Goal: Transaction & Acquisition: Purchase product/service

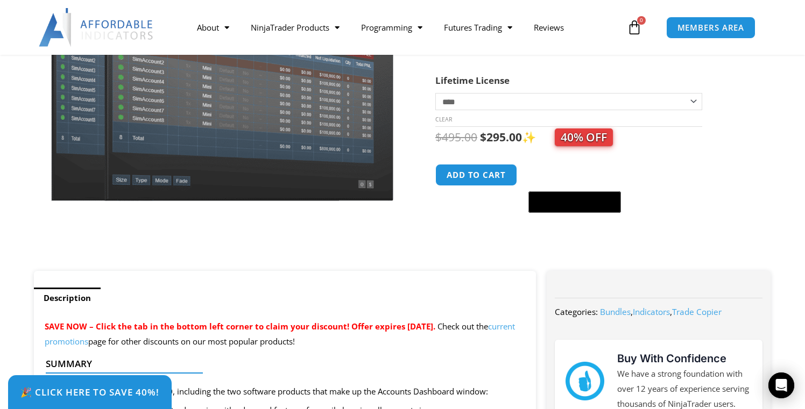
scroll to position [196, 0]
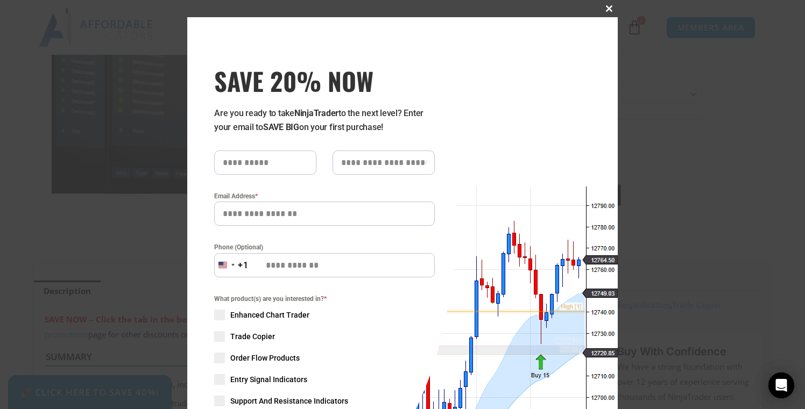
click at [613, 8] on span at bounding box center [608, 8] width 17 height 6
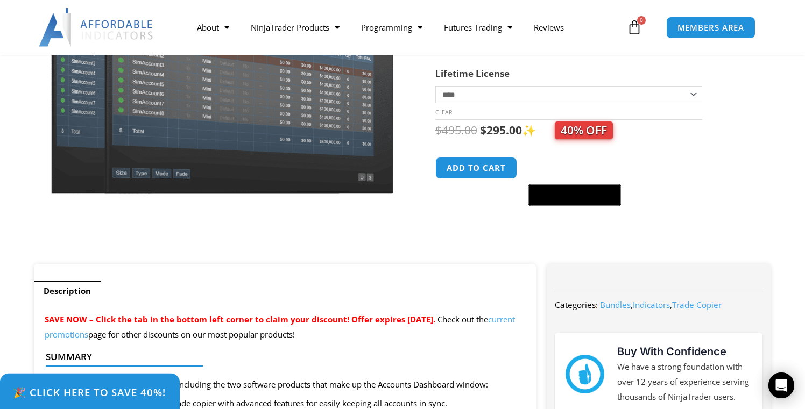
click at [145, 392] on span "🎉 Click Here to save 40%!" at bounding box center [89, 392] width 153 height 10
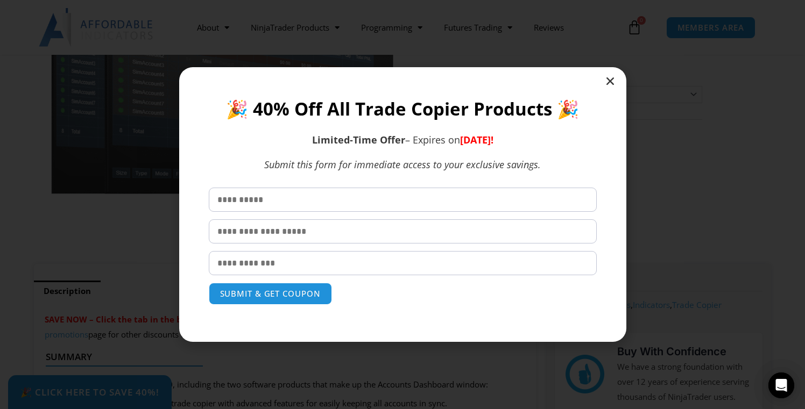
click at [615, 83] on div at bounding box center [402, 204] width 447 height 274
click at [614, 83] on icon "Close" at bounding box center [609, 81] width 11 height 11
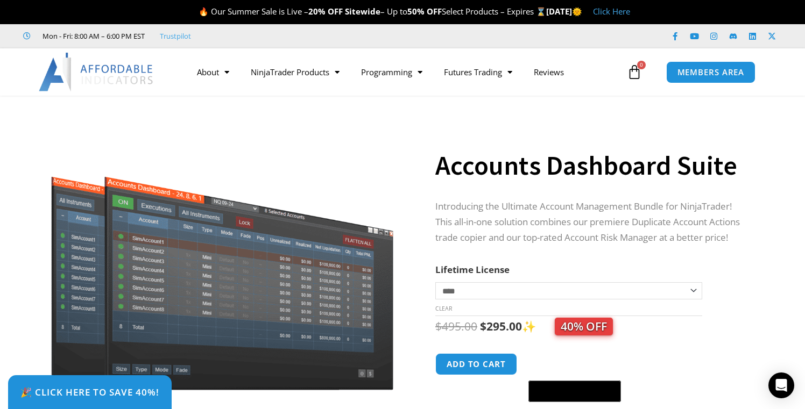
click at [593, 298] on select "**********" at bounding box center [568, 290] width 267 height 17
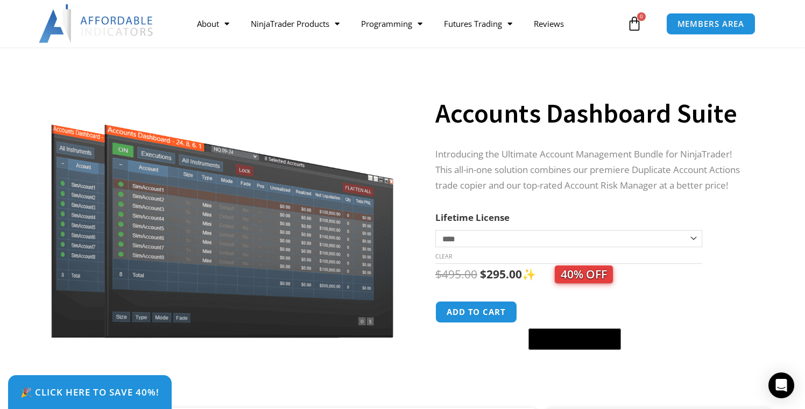
scroll to position [62, 0]
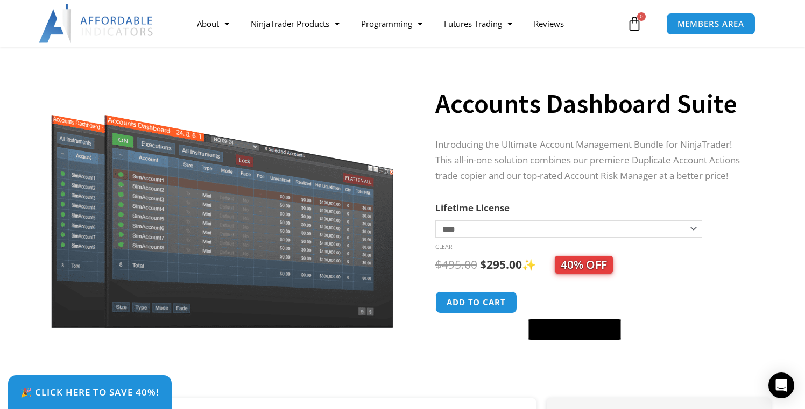
click at [681, 217] on tr "**********" at bounding box center [568, 227] width 267 height 54
click at [681, 222] on select "**********" at bounding box center [568, 228] width 267 height 17
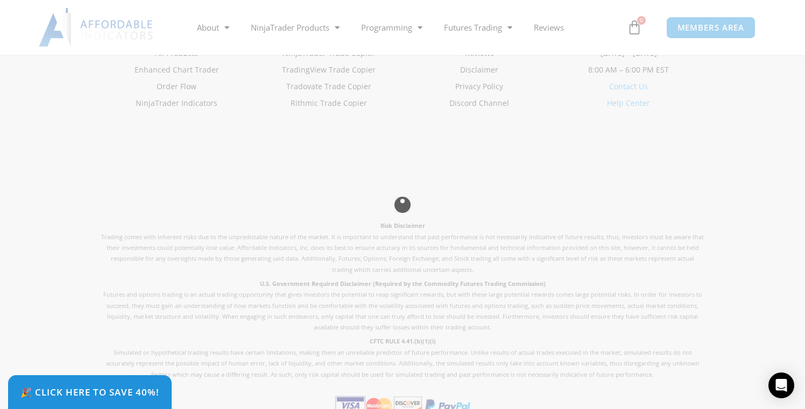
scroll to position [2726, 0]
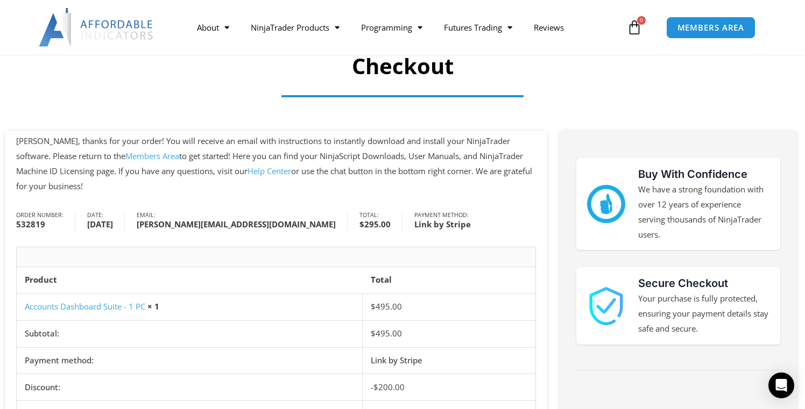
scroll to position [26, 0]
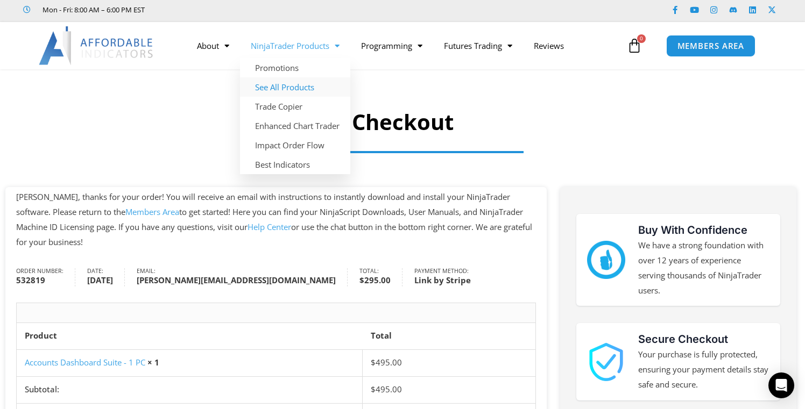
click at [300, 83] on link "See All Products" at bounding box center [295, 86] width 110 height 19
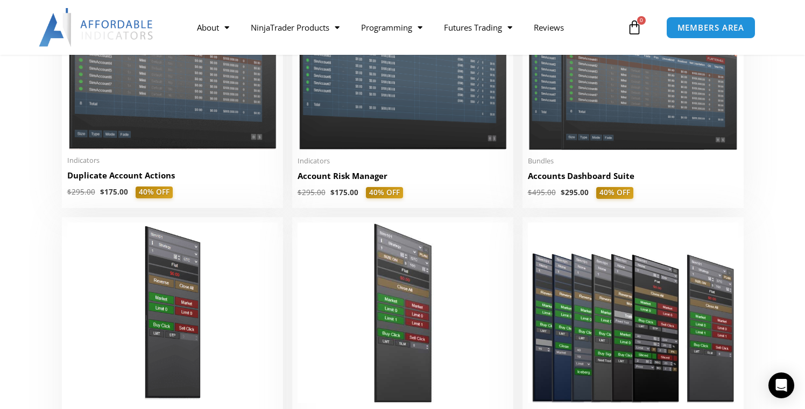
scroll to position [409, 0]
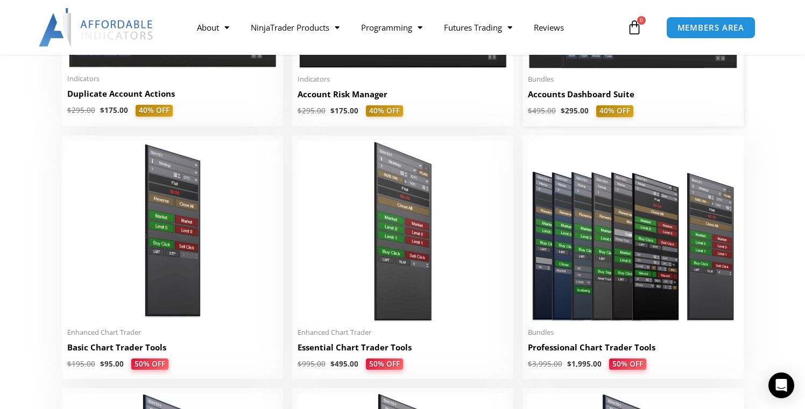
click at [630, 96] on h2 "Accounts Dashboard Suite" at bounding box center [633, 94] width 210 height 11
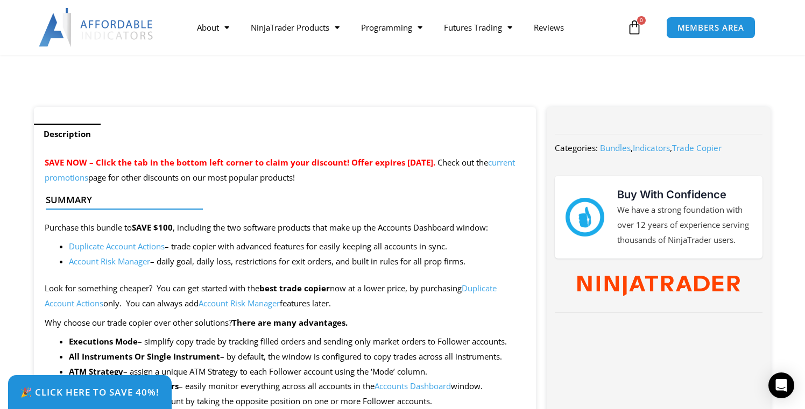
scroll to position [426, 0]
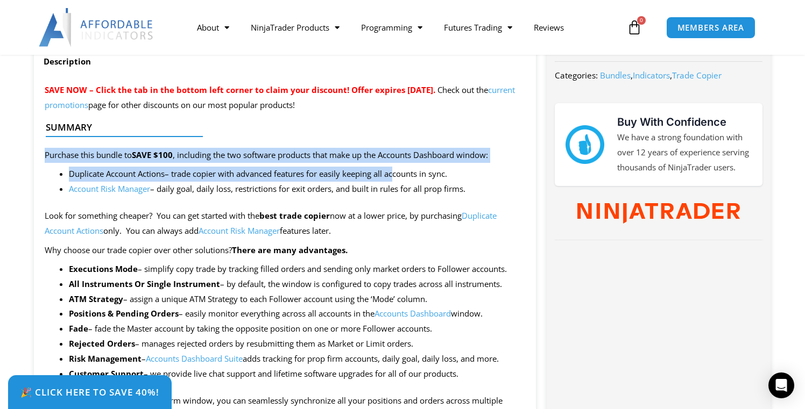
drag, startPoint x: 385, startPoint y: 145, endPoint x: 396, endPoint y: 182, distance: 38.8
click at [396, 181] on li "Duplicate Account Actions – trade copier with advanced features for easily keep…" at bounding box center [297, 174] width 456 height 15
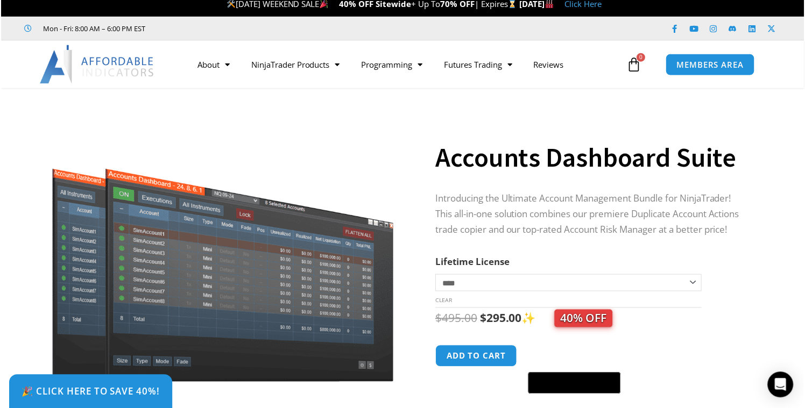
scroll to position [0, 0]
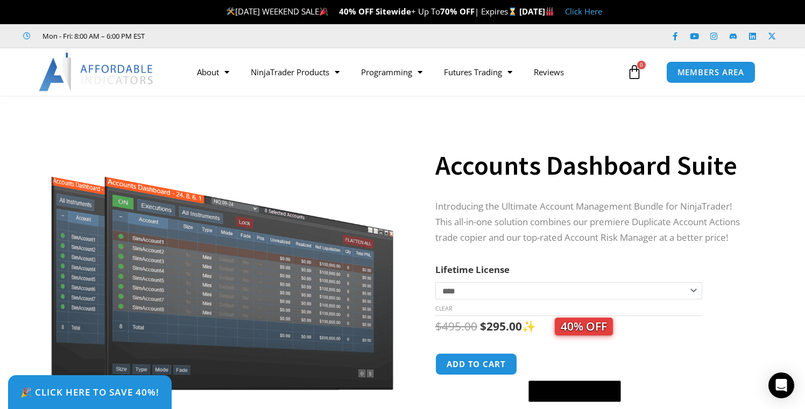
click at [529, 210] on p "Introducing the Ultimate Account Management Bundle for NinjaTrader! This all-in…" at bounding box center [592, 222] width 314 height 47
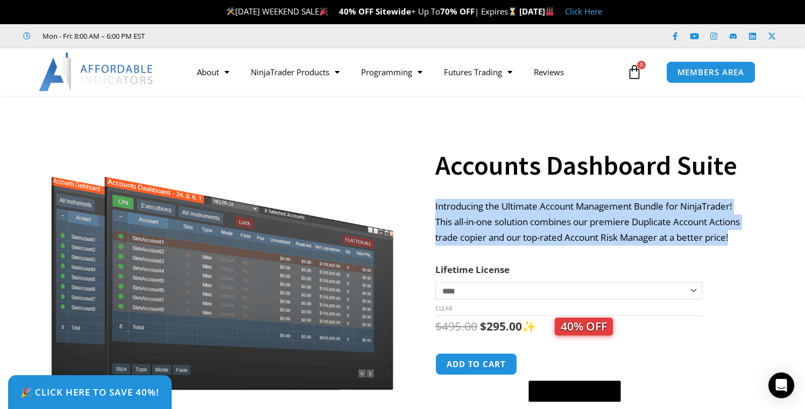
click at [529, 210] on p "Introducing the Ultimate Account Management Bundle for NinjaTrader! This all-in…" at bounding box center [592, 222] width 314 height 47
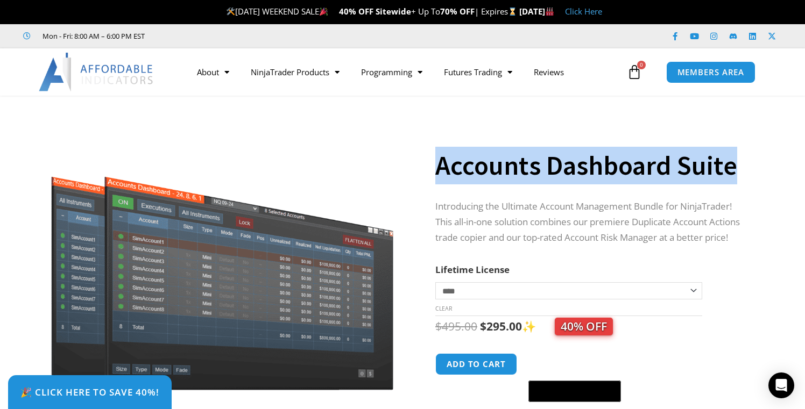
drag, startPoint x: 433, startPoint y: 165, endPoint x: 736, endPoint y: 158, distance: 302.8
click at [736, 158] on div "**********" at bounding box center [403, 283] width 748 height 354
